Goal: Communication & Community: Answer question/provide support

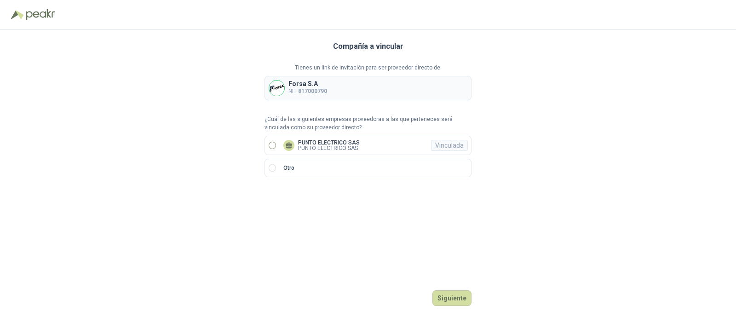
click at [276, 146] on label "PUNTO ELECTRICO SAS PUNTO ELECTRICO SAS Vinculada" at bounding box center [367, 145] width 207 height 19
click at [460, 300] on button "Ingresar" at bounding box center [453, 298] width 36 height 16
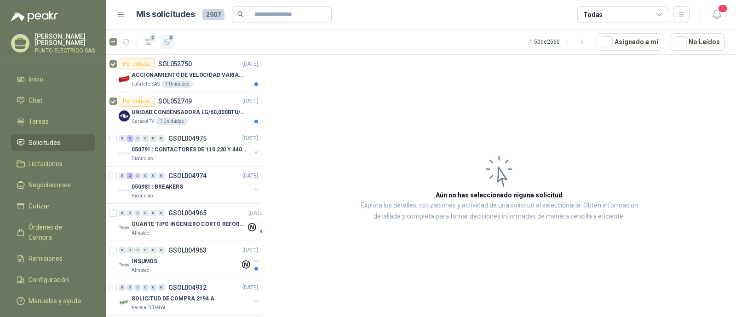
click at [168, 41] on icon "button" at bounding box center [167, 42] width 8 height 8
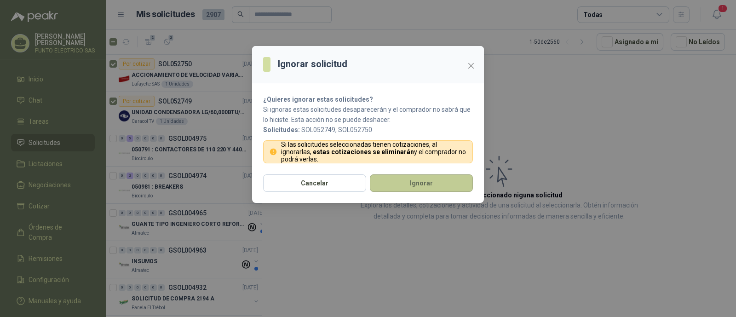
click at [418, 178] on button "Ignorar" at bounding box center [421, 182] width 103 height 17
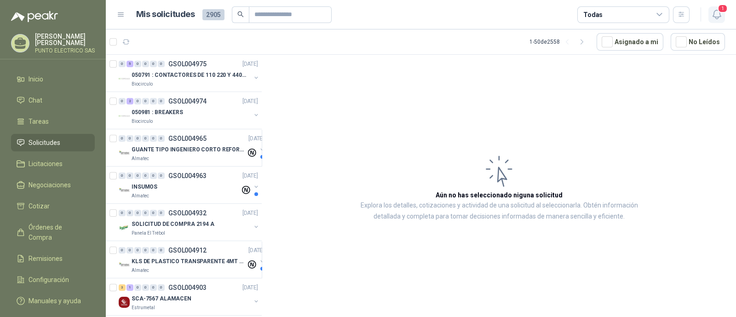
click at [709, 11] on button "1" at bounding box center [716, 14] width 17 height 17
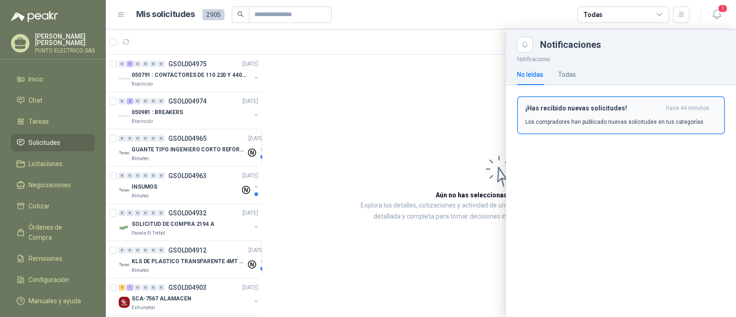
click at [597, 112] on div "¡Has recibido nuevas solicitudes! hace 44 minutos Los compradores han publicado…" at bounding box center [620, 115] width 191 height 22
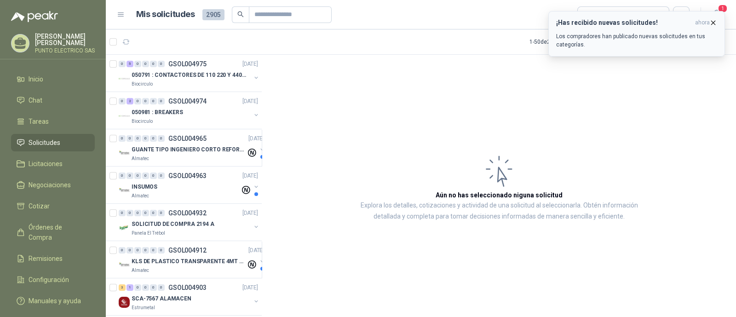
click at [646, 30] on div "¡Has recibido nuevas solicitudes! ahora Los compradores han publicado nuevas so…" at bounding box center [636, 34] width 161 height 30
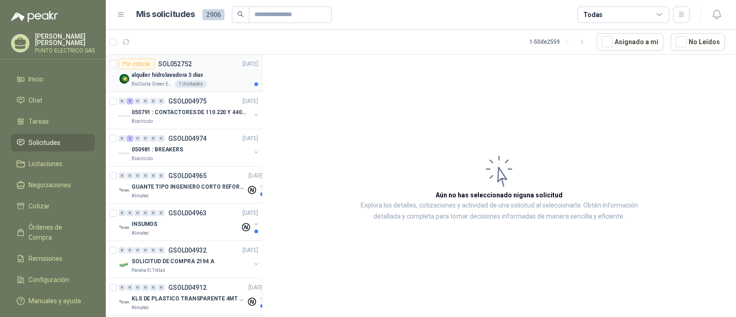
click at [163, 73] on p "alquiler hidrolavadora 3 dias" at bounding box center [167, 75] width 72 height 9
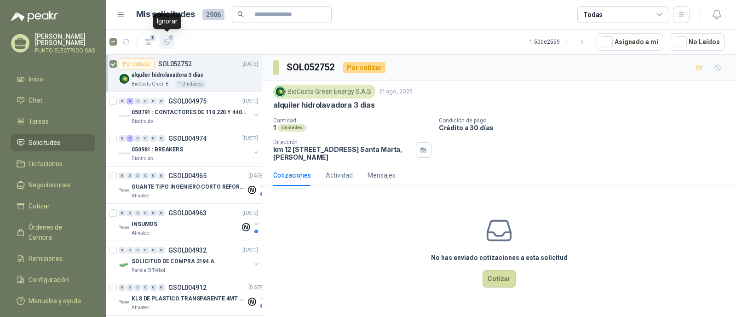
click at [164, 46] on button "1" at bounding box center [167, 41] width 15 height 15
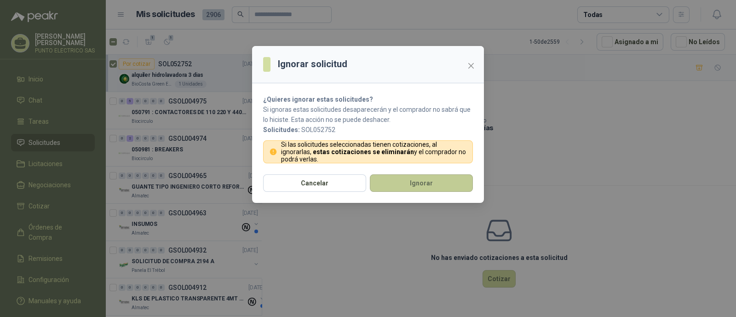
click at [431, 178] on button "Ignorar" at bounding box center [421, 182] width 103 height 17
